Goal: Information Seeking & Learning: Understand process/instructions

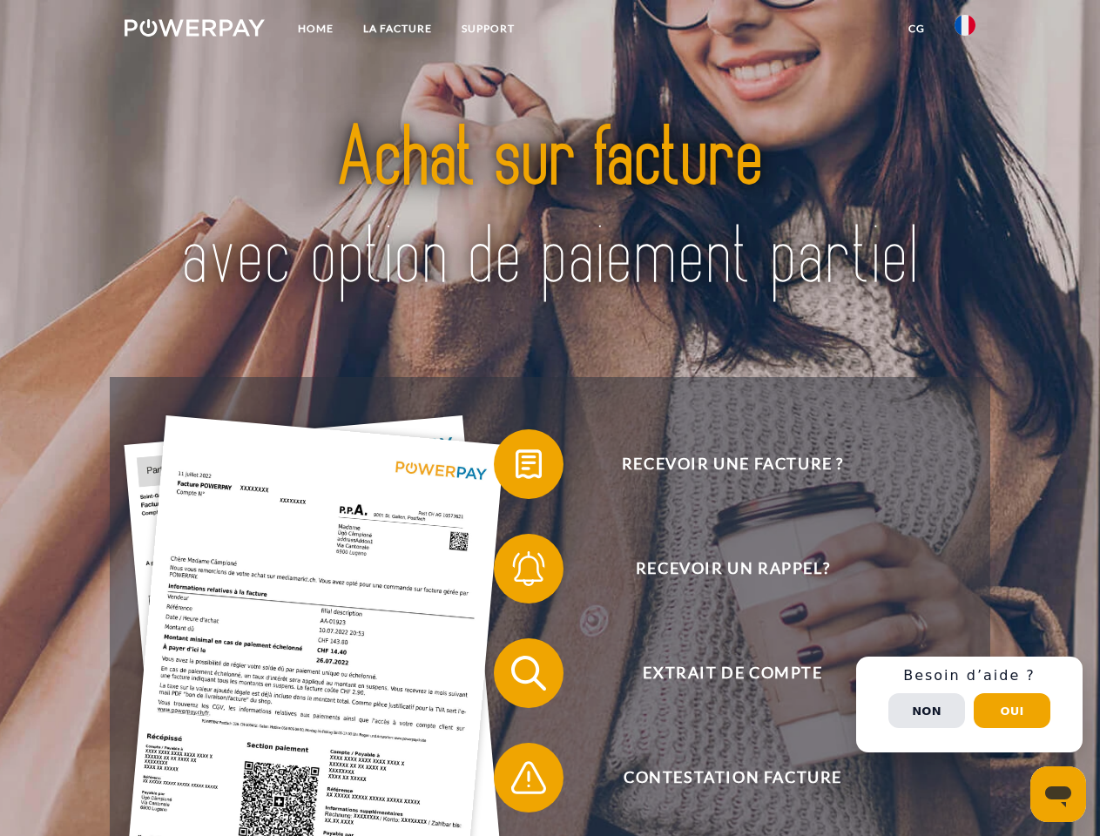
click at [194, 30] on img at bounding box center [195, 27] width 140 height 17
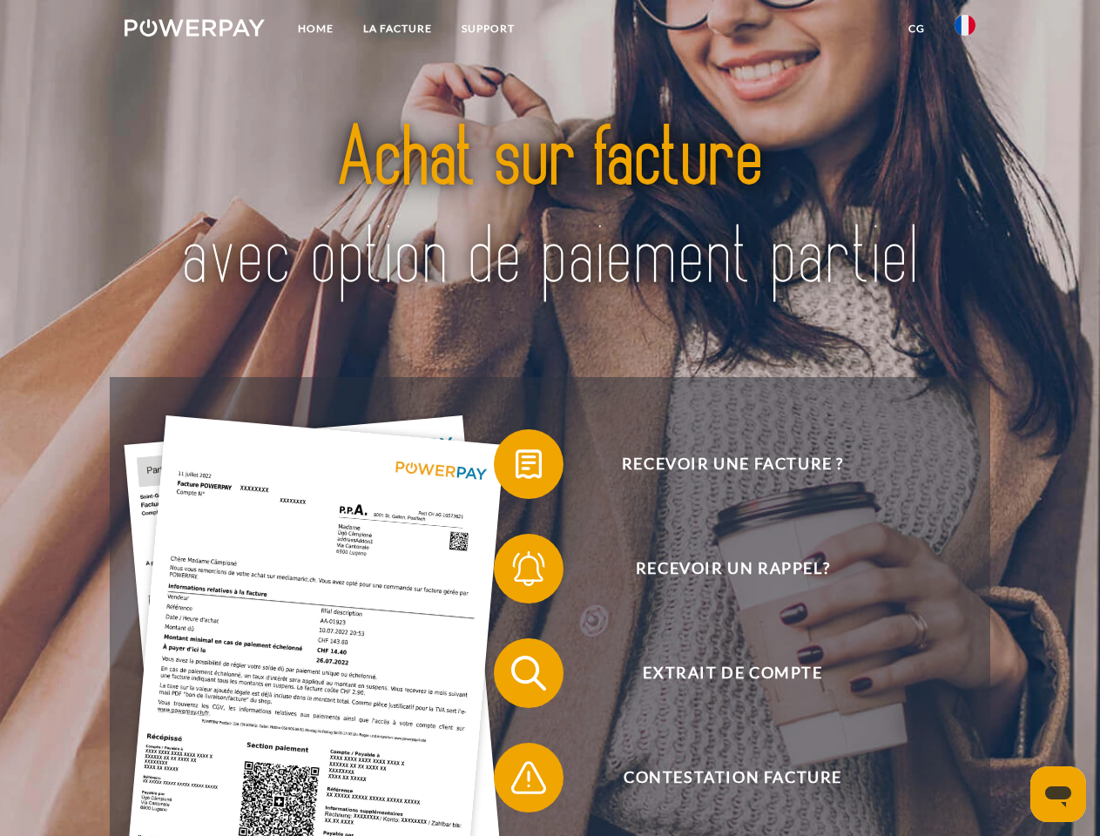
click at [965, 30] on img at bounding box center [964, 25] width 21 height 21
click at [916, 29] on link "CG" at bounding box center [916, 28] width 46 height 31
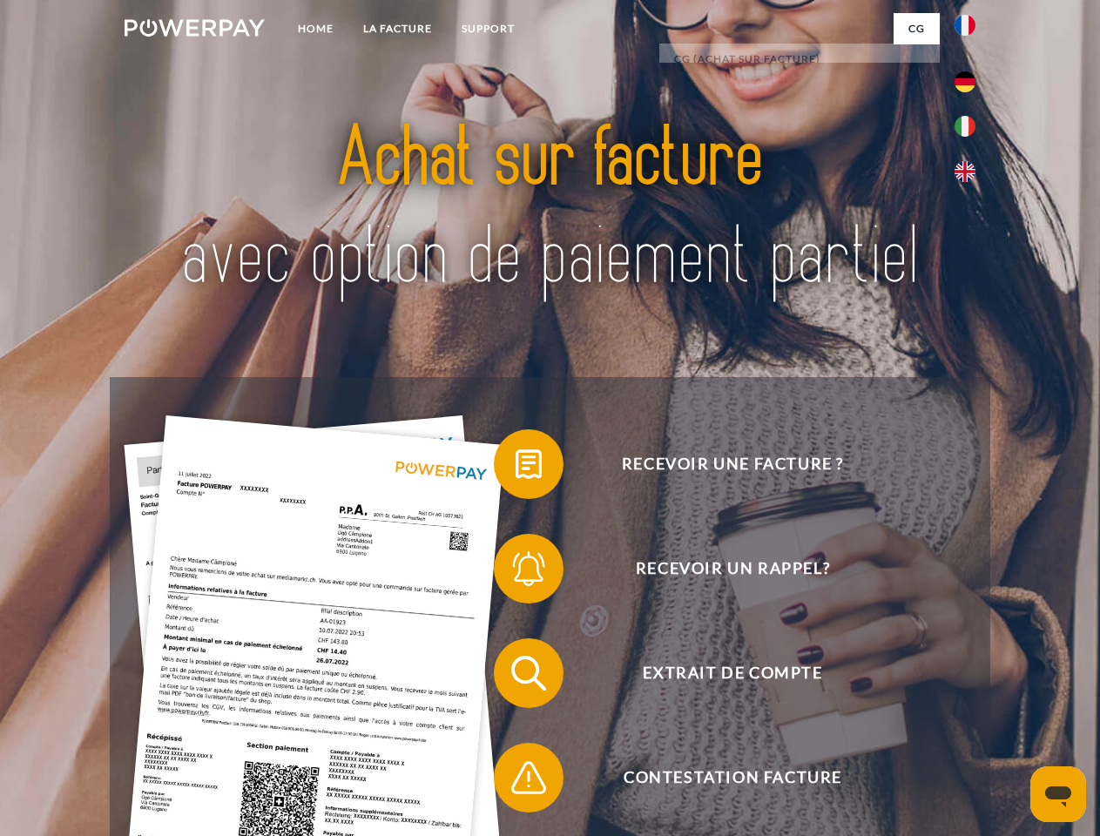
click at [515, 468] on span at bounding box center [502, 464] width 87 height 87
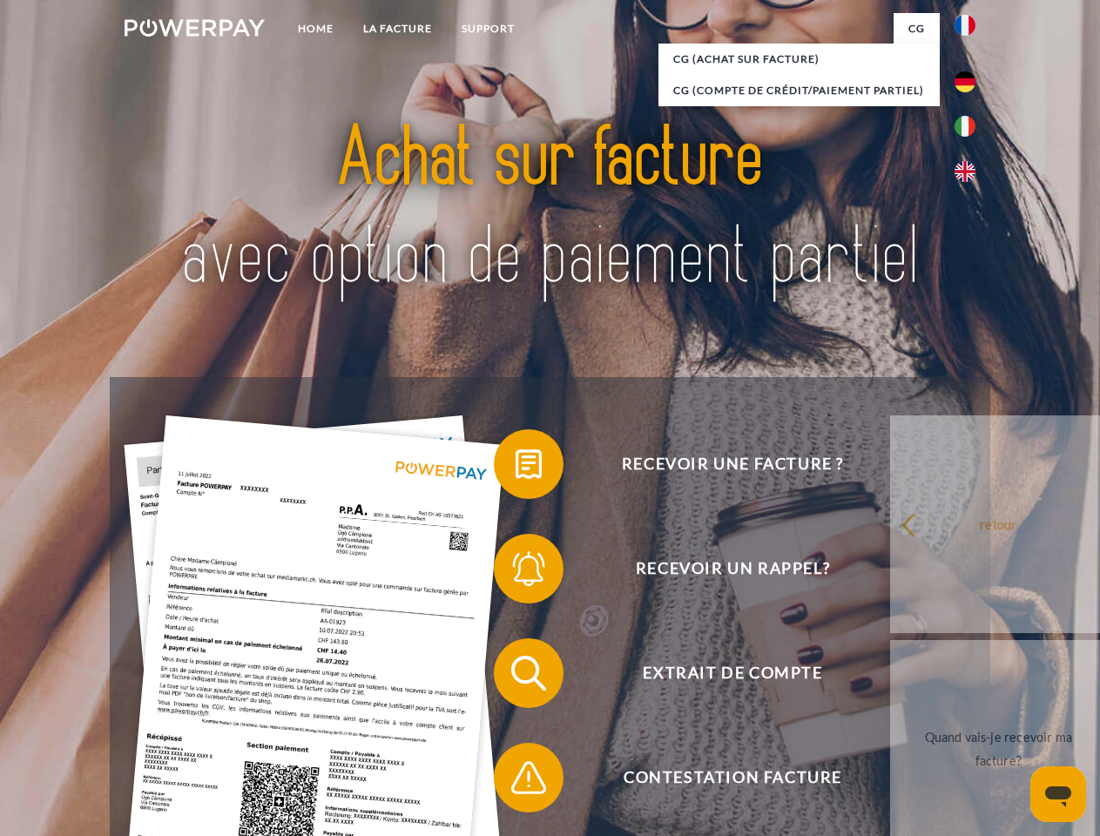
click at [515, 572] on span at bounding box center [502, 568] width 87 height 87
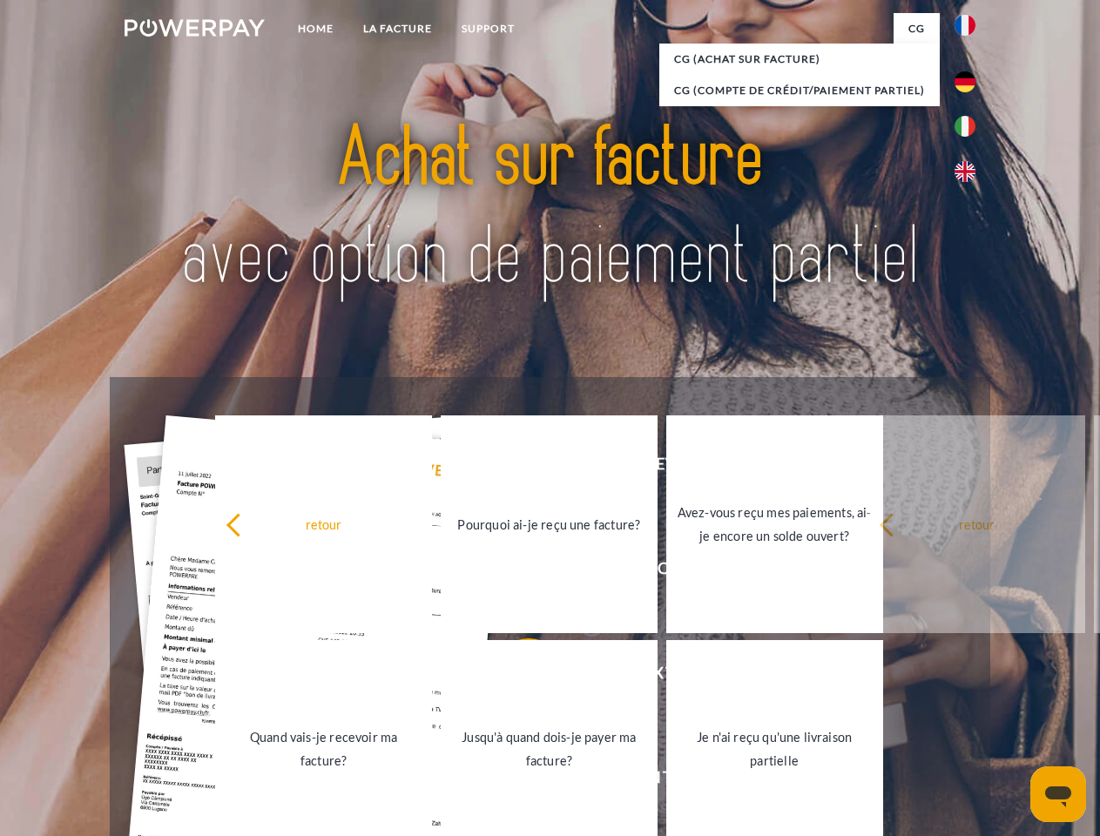
click at [515, 677] on link "Jusqu'à quand dois-je payer ma facture?" at bounding box center [549, 749] width 217 height 218
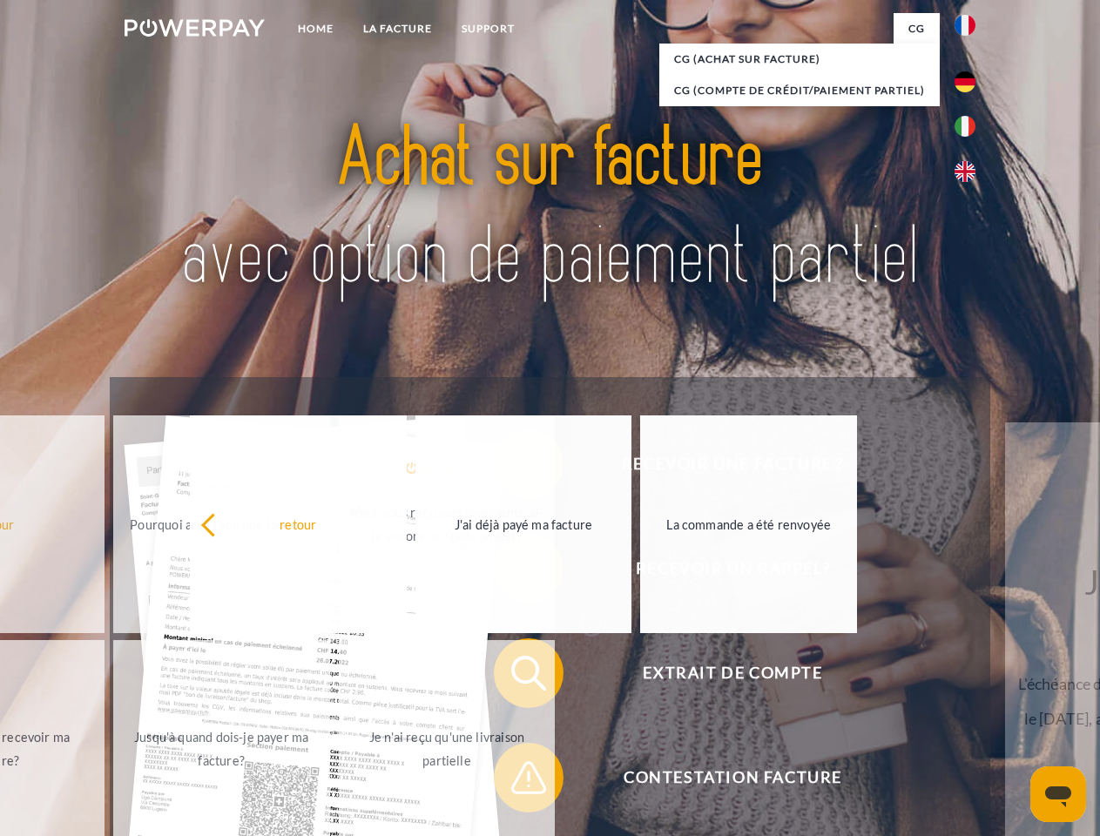
click at [515, 781] on span at bounding box center [502, 777] width 87 height 87
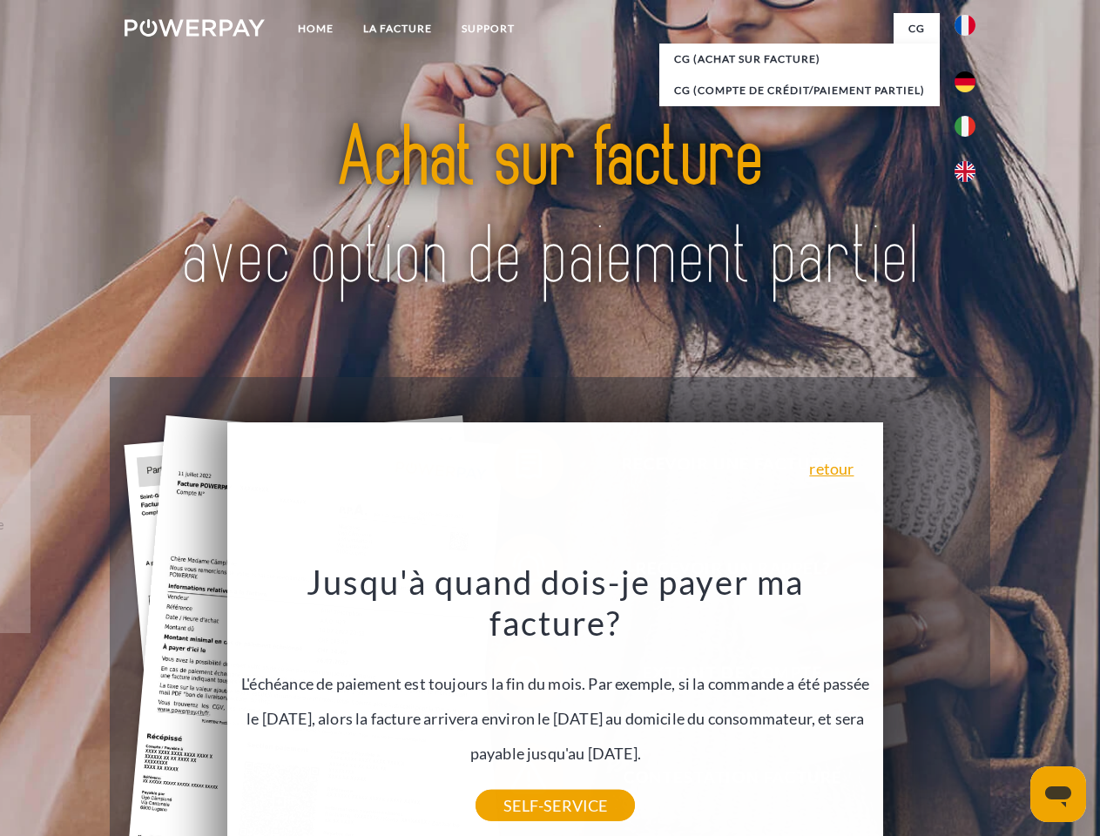
click at [969, 704] on div "Recevoir une facture ? Recevoir un rappel? Extrait de compte retour" at bounding box center [549, 725] width 879 height 697
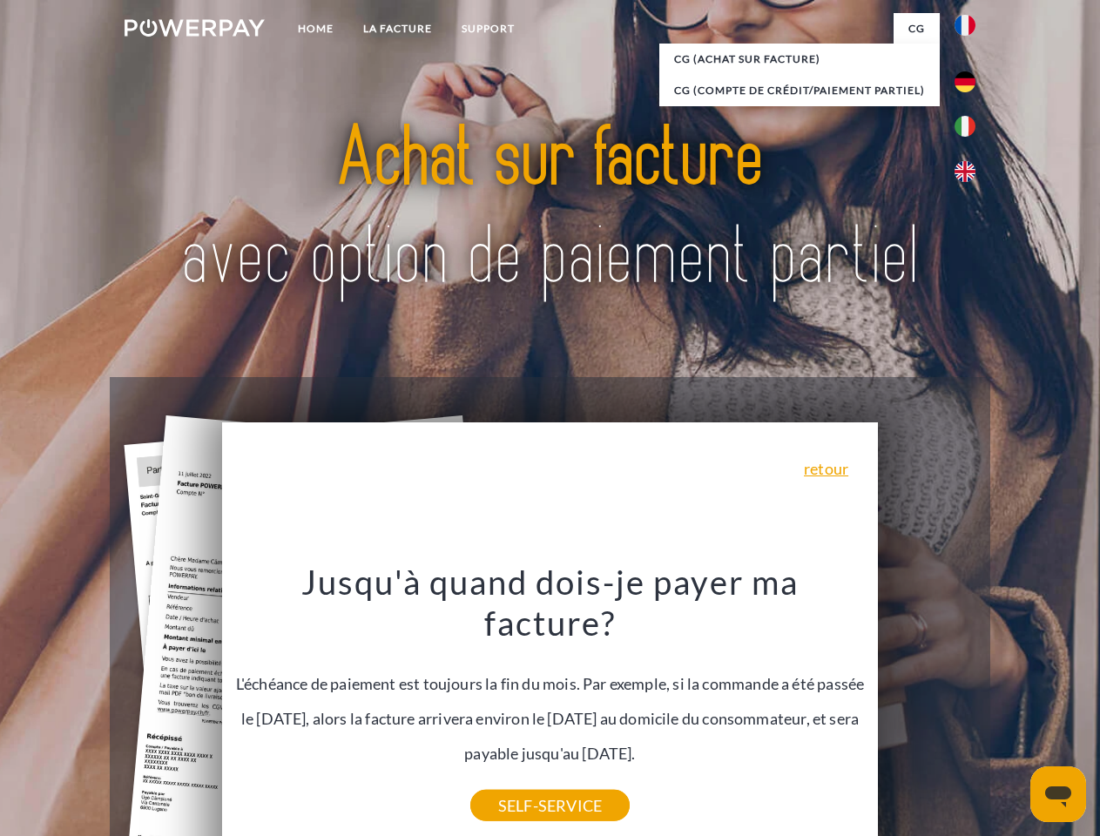
click at [926, 708] on span "Extrait de compte" at bounding box center [732, 673] width 427 height 70
click at [1012, 711] on header "Home LA FACTURE Support" at bounding box center [550, 601] width 1100 height 1203
